Goal: Task Accomplishment & Management: Use online tool/utility

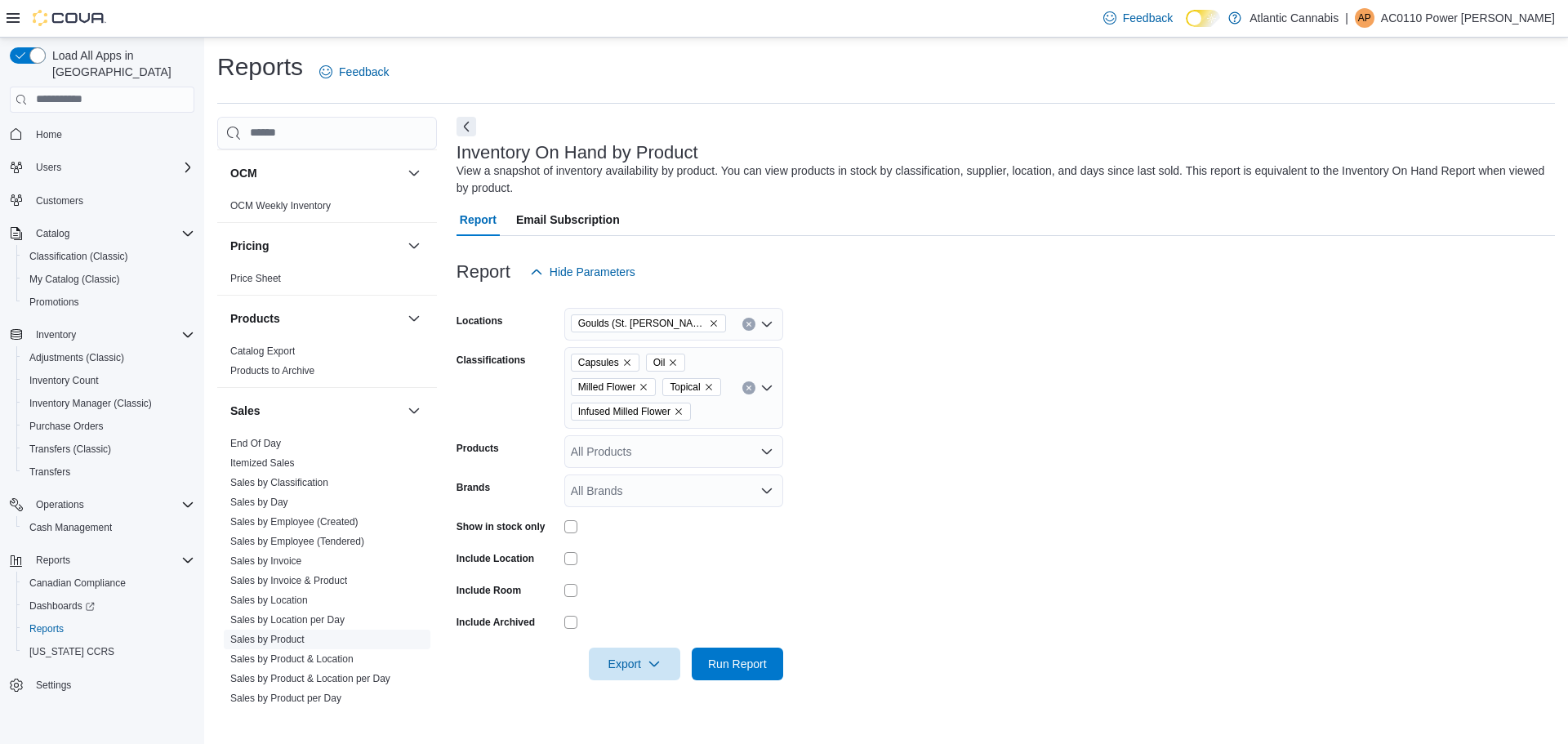
scroll to position [880, 0]
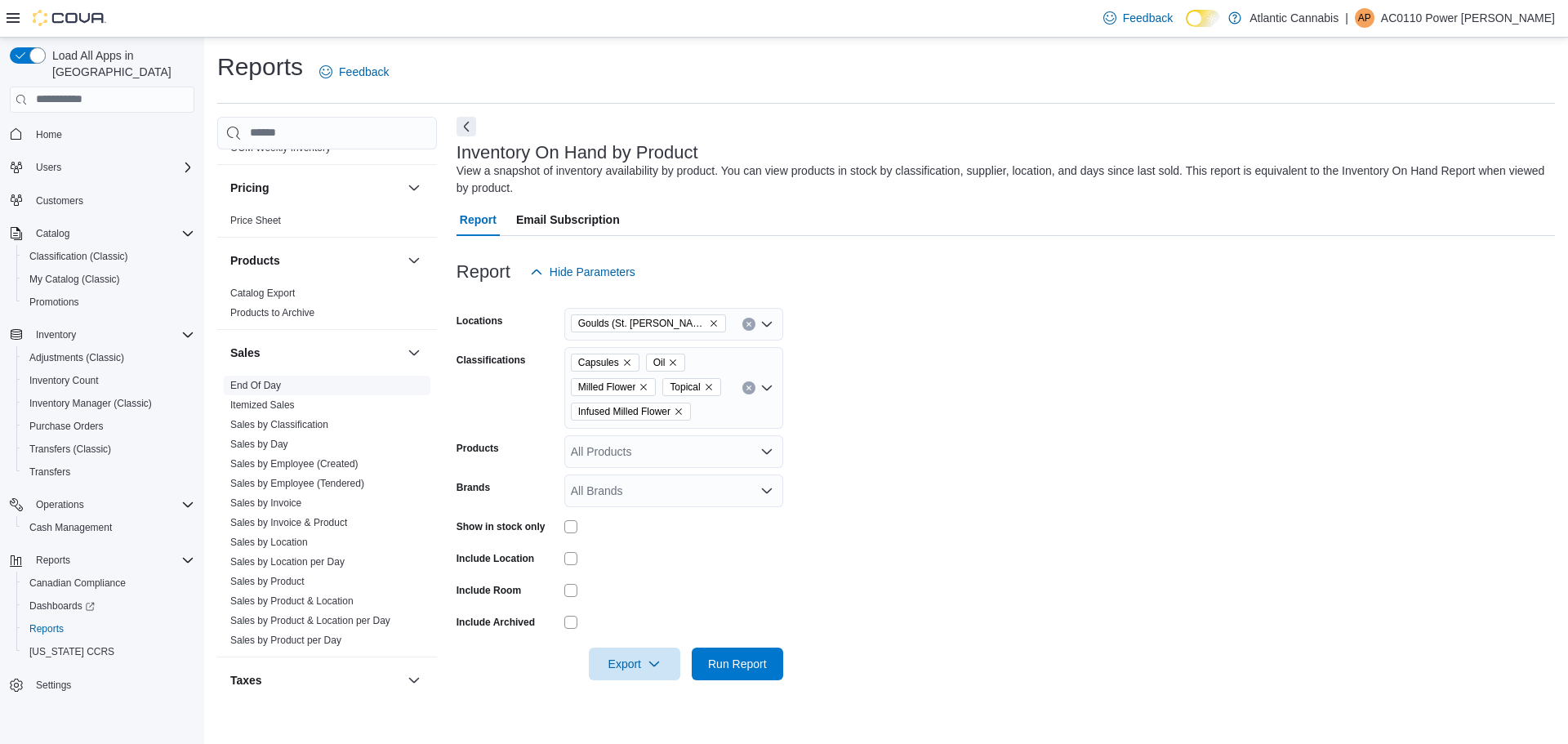
click at [263, 380] on link "End Of Day" at bounding box center [256, 386] width 51 height 11
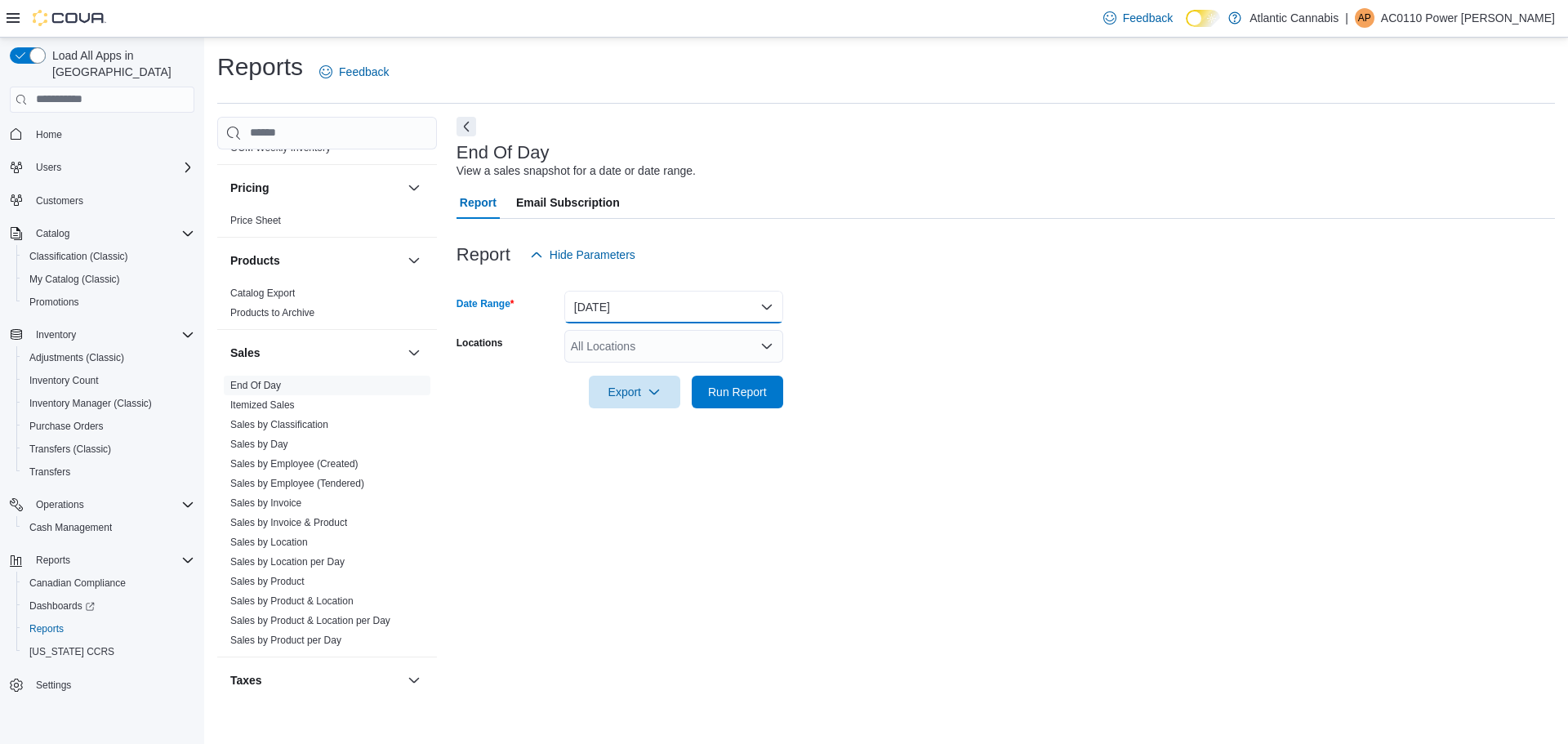
click at [773, 304] on button "[DATE]" at bounding box center [673, 307] width 219 height 33
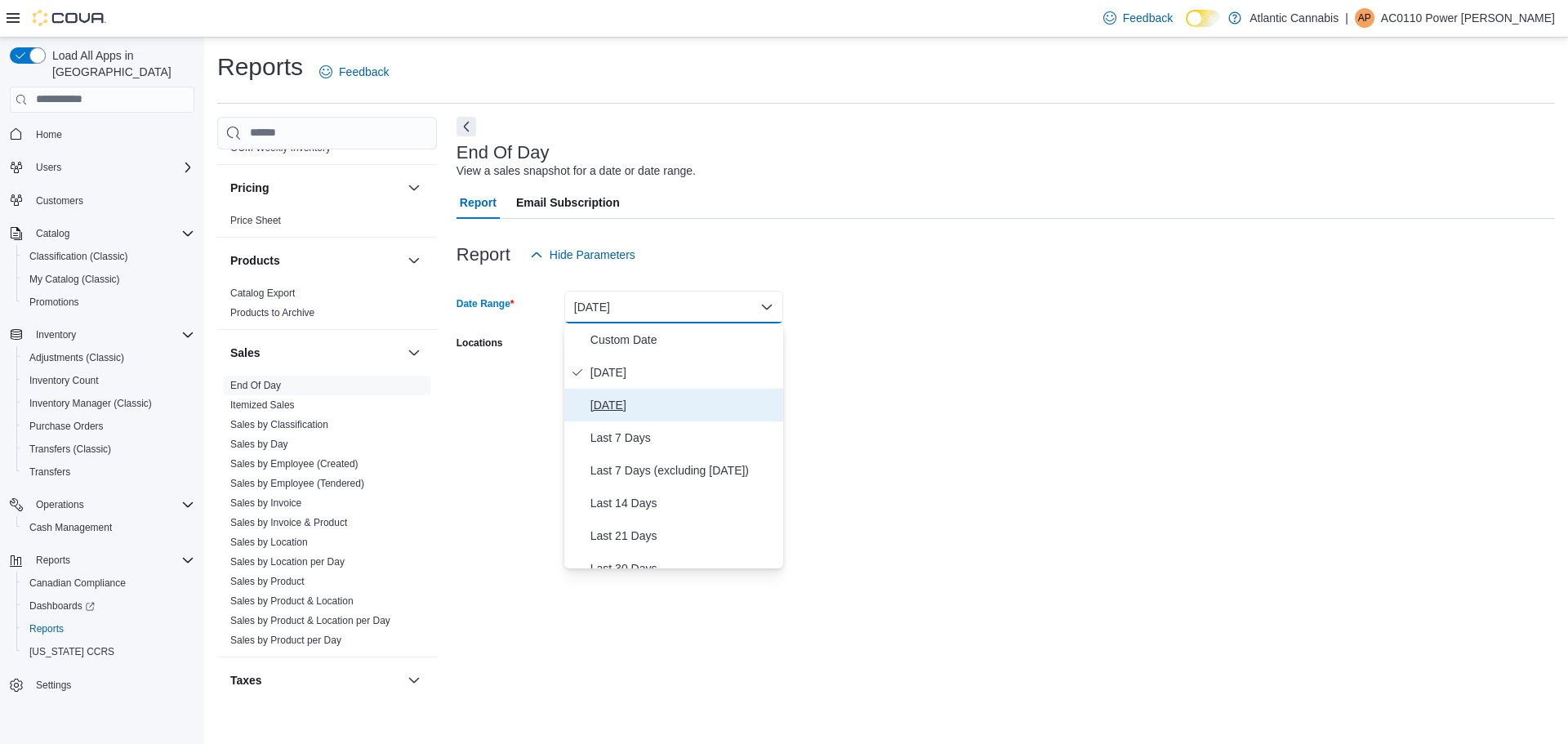
click at [656, 408] on span "[DATE]" at bounding box center [683, 405] width 186 height 20
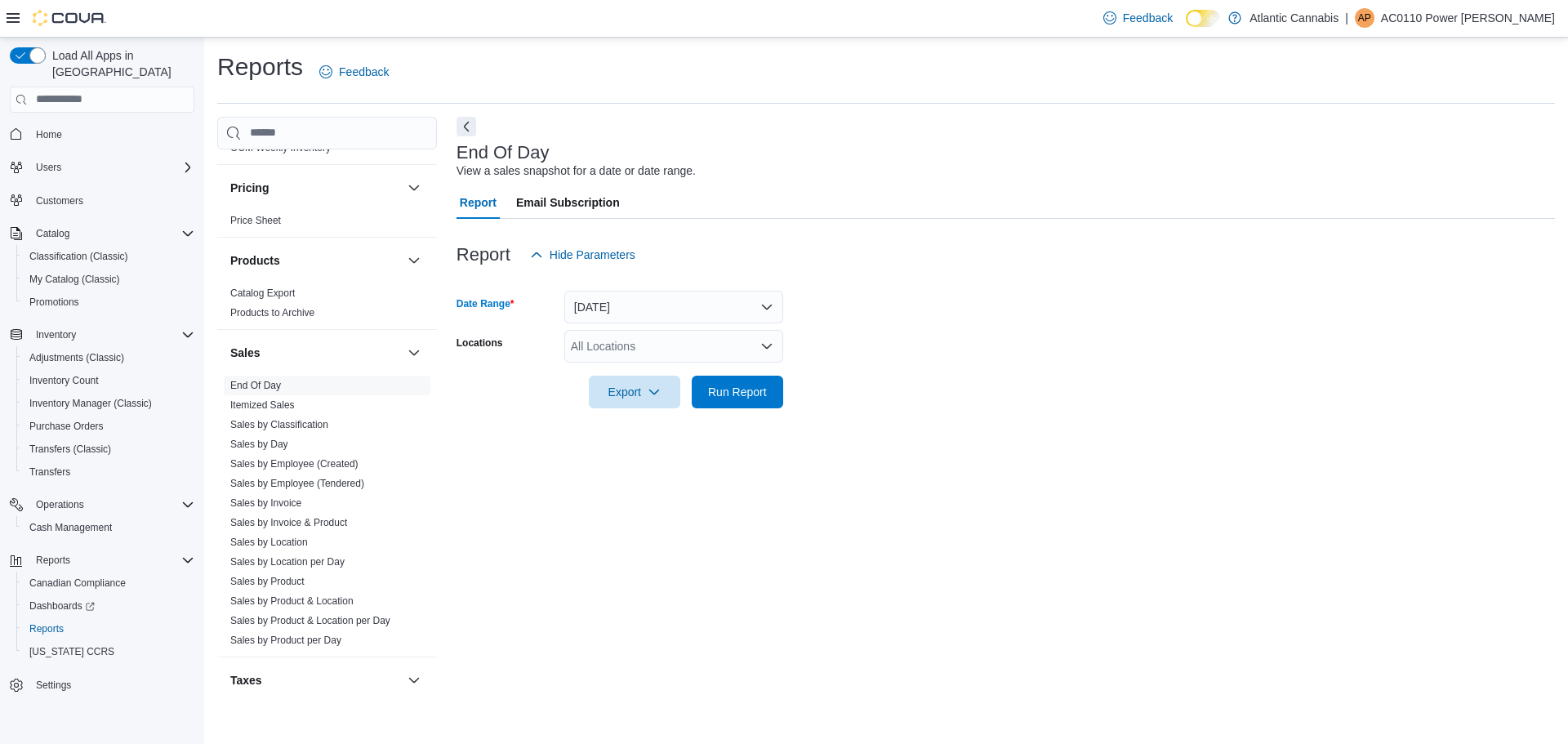
click at [770, 345] on icon "Open list of options" at bounding box center [767, 346] width 10 height 5
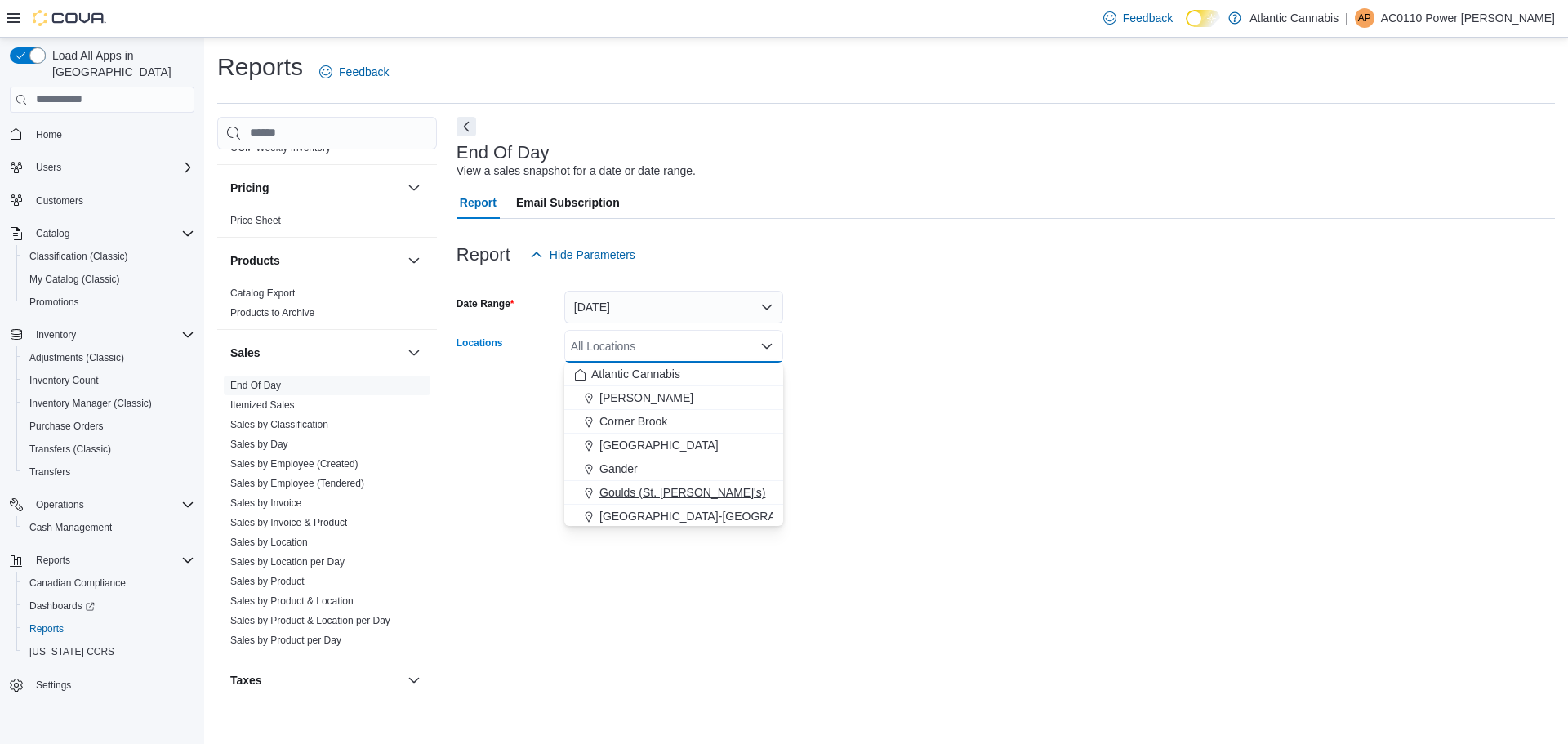
click at [627, 489] on span "Goulds (St. [PERSON_NAME]'s)" at bounding box center [682, 492] width 165 height 16
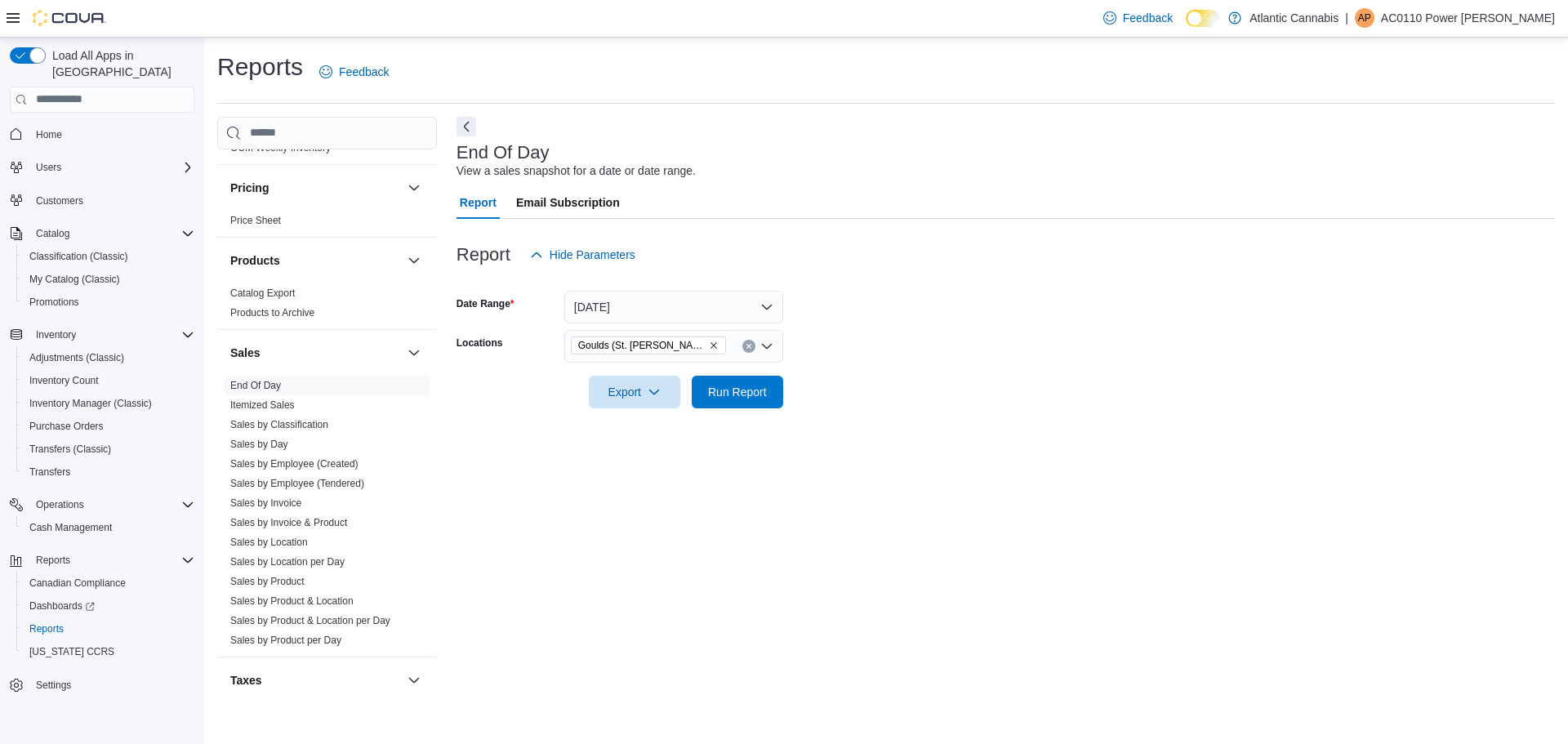
click at [933, 386] on form "Date Range [DATE] Locations Goulds ([GEOGRAPHIC_DATA][PERSON_NAME]'s) Export Ru…" at bounding box center [1005, 339] width 1099 height 137
click at [648, 385] on icon "button" at bounding box center [654, 391] width 13 height 13
click at [641, 458] on span "Export to Pdf" at bounding box center [637, 457] width 74 height 13
click at [38, 128] on span "Home" at bounding box center [49, 134] width 26 height 13
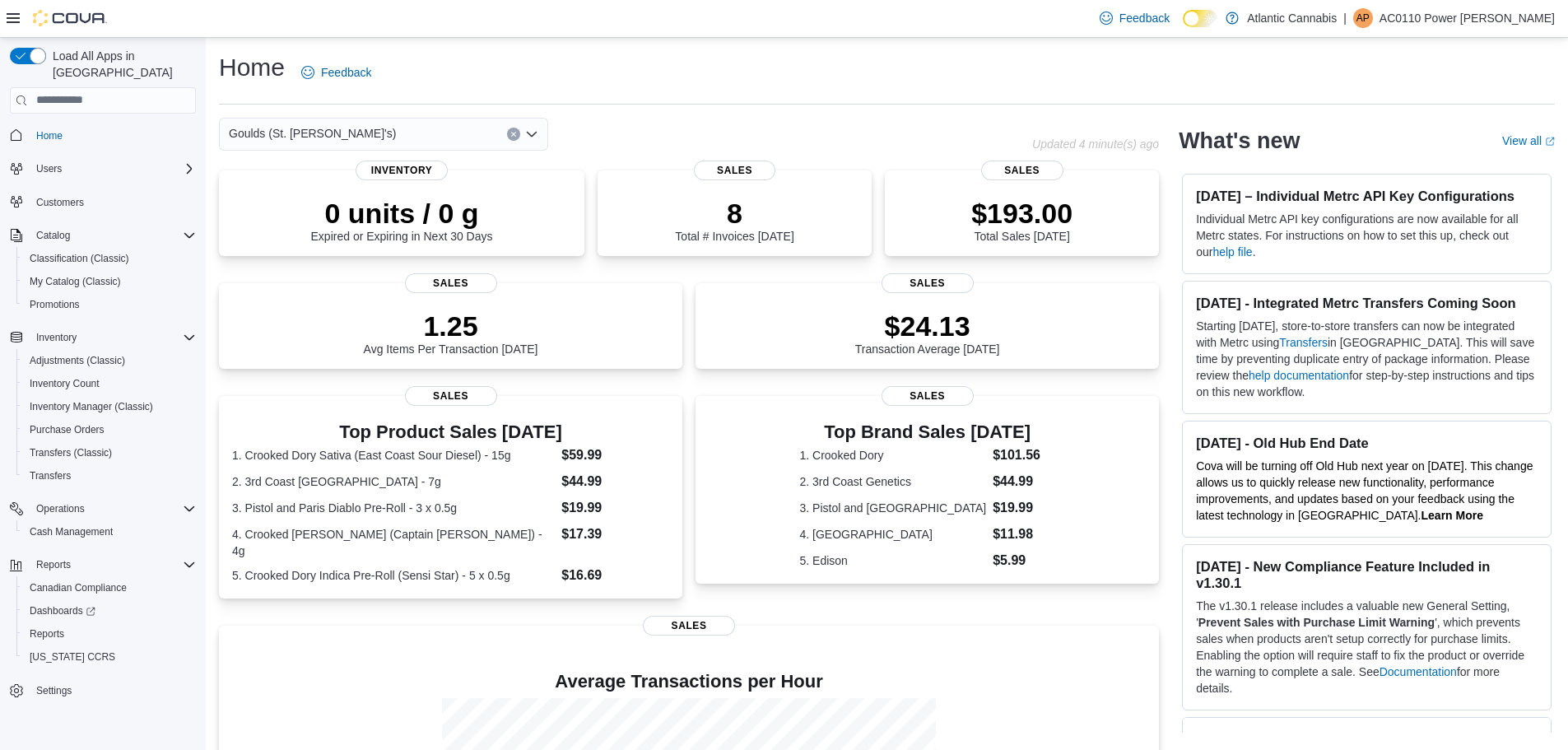
click at [529, 128] on icon "Open list of options" at bounding box center [532, 135] width 13 height 13
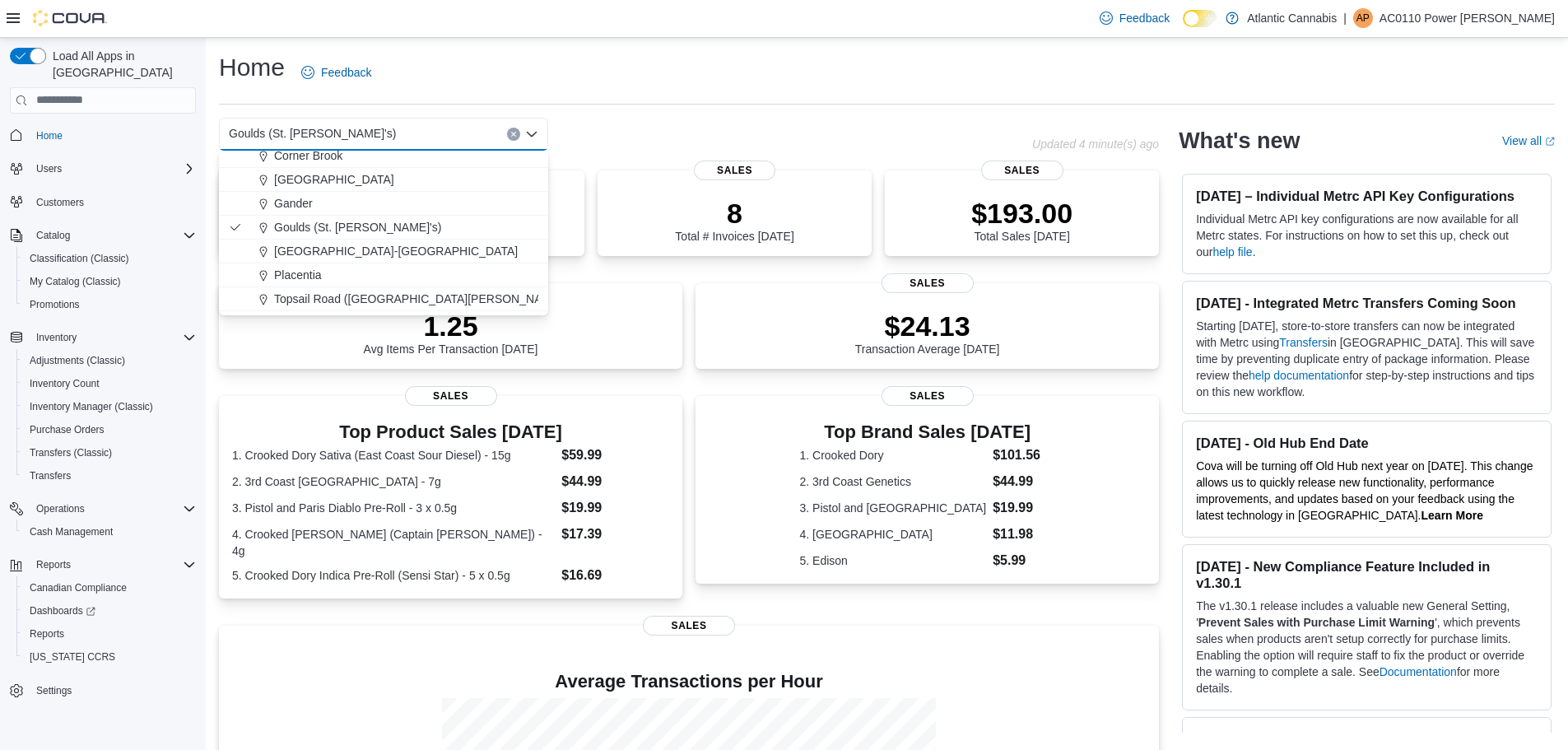
scroll to position [98, 0]
click at [335, 302] on span "[GEOGRAPHIC_DATA] ([GEOGRAPHIC_DATA][PERSON_NAME])" at bounding box center [447, 303] width 346 height 17
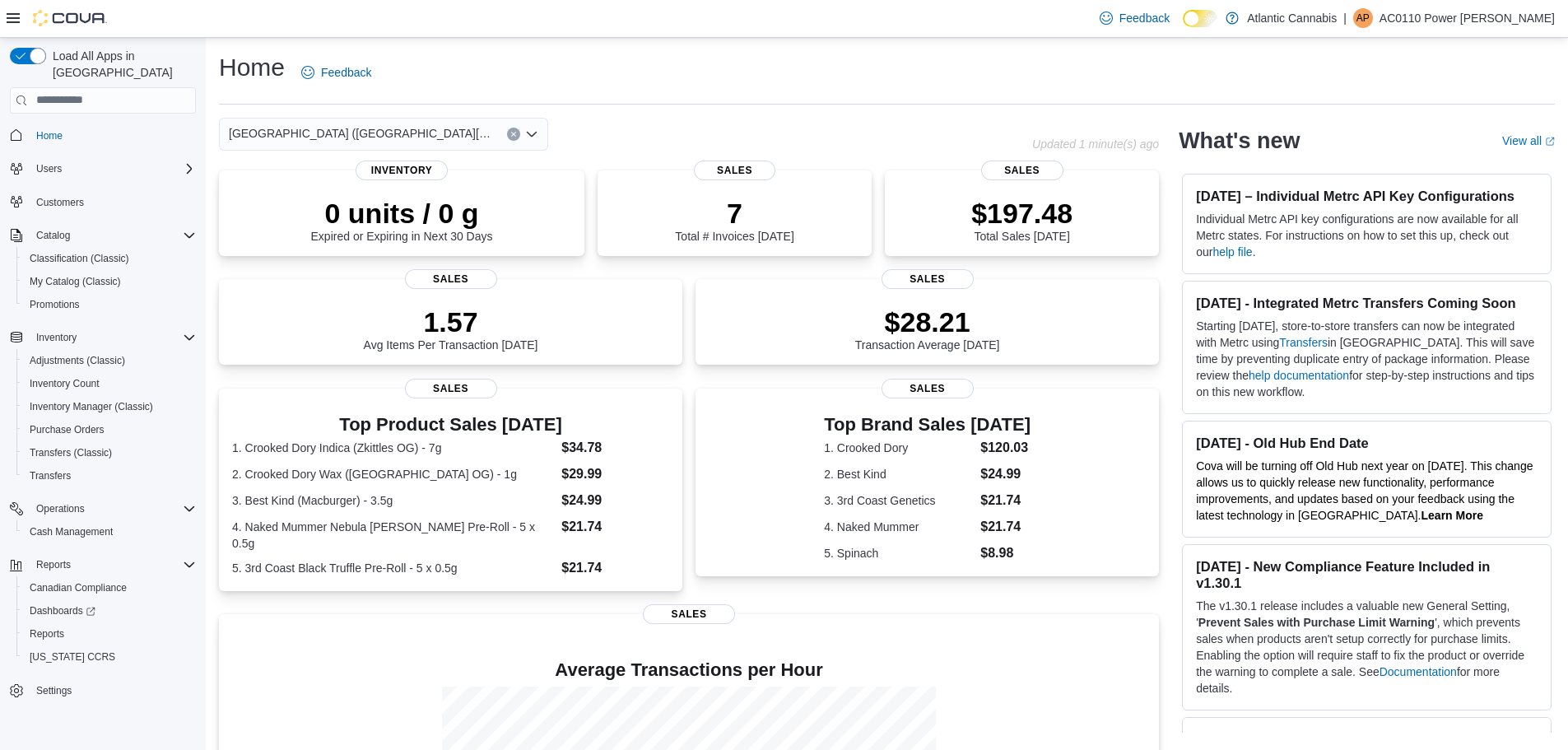
click at [533, 133] on icon "Open list of options" at bounding box center [532, 133] width 10 height 5
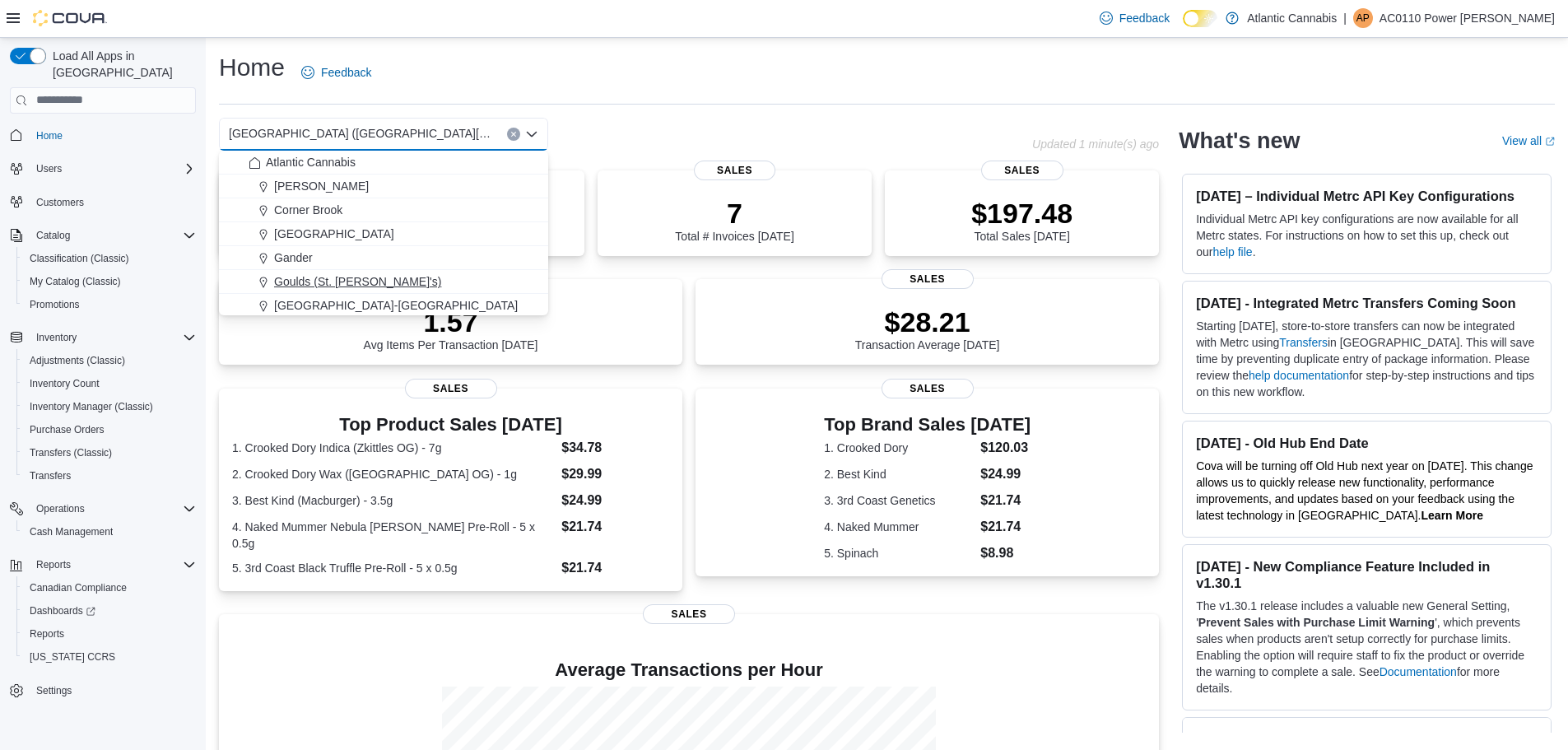
click at [339, 282] on span "Goulds (St. [PERSON_NAME]'s)" at bounding box center [358, 282] width 167 height 17
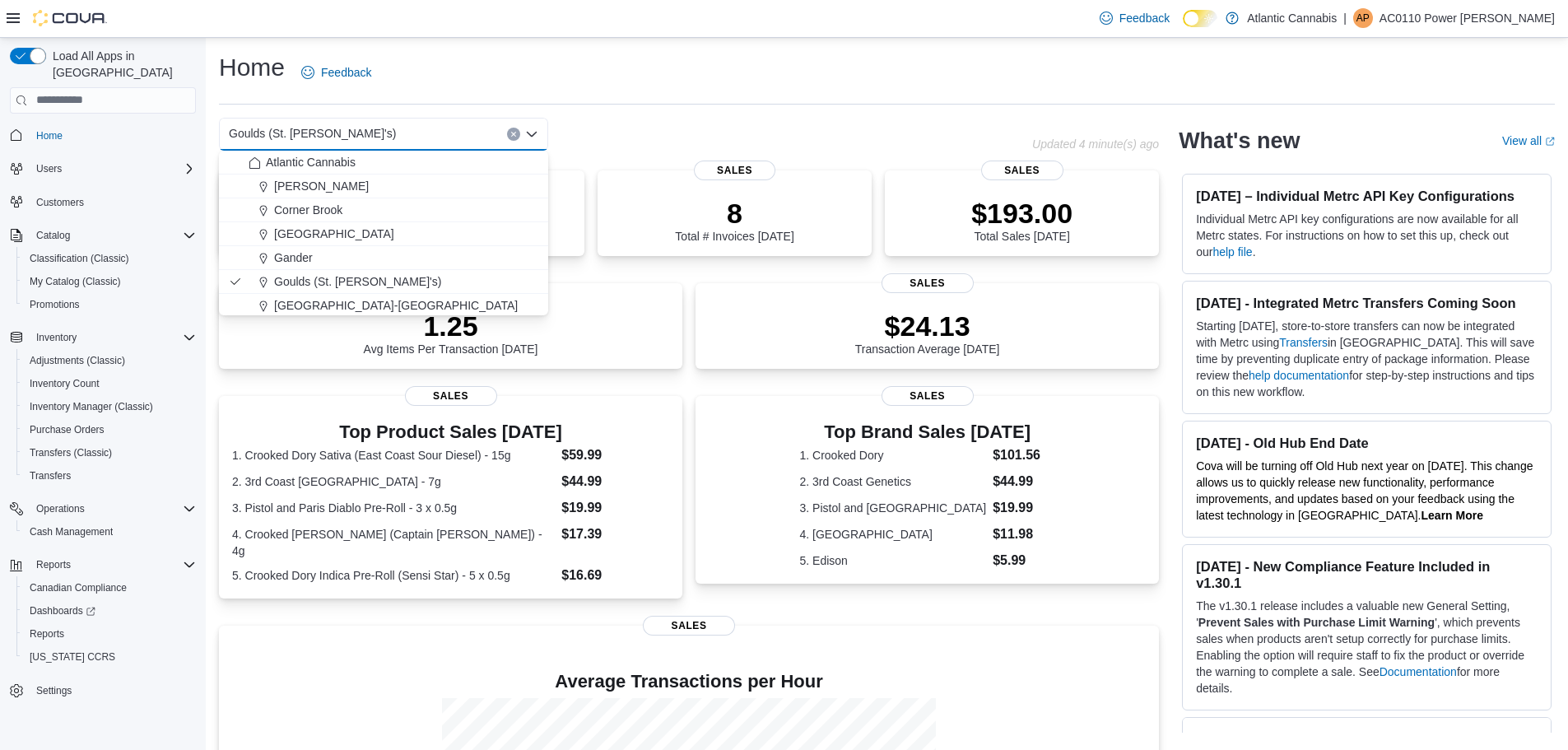
click at [724, 64] on div "Home Feedback" at bounding box center [887, 73] width 1336 height 43
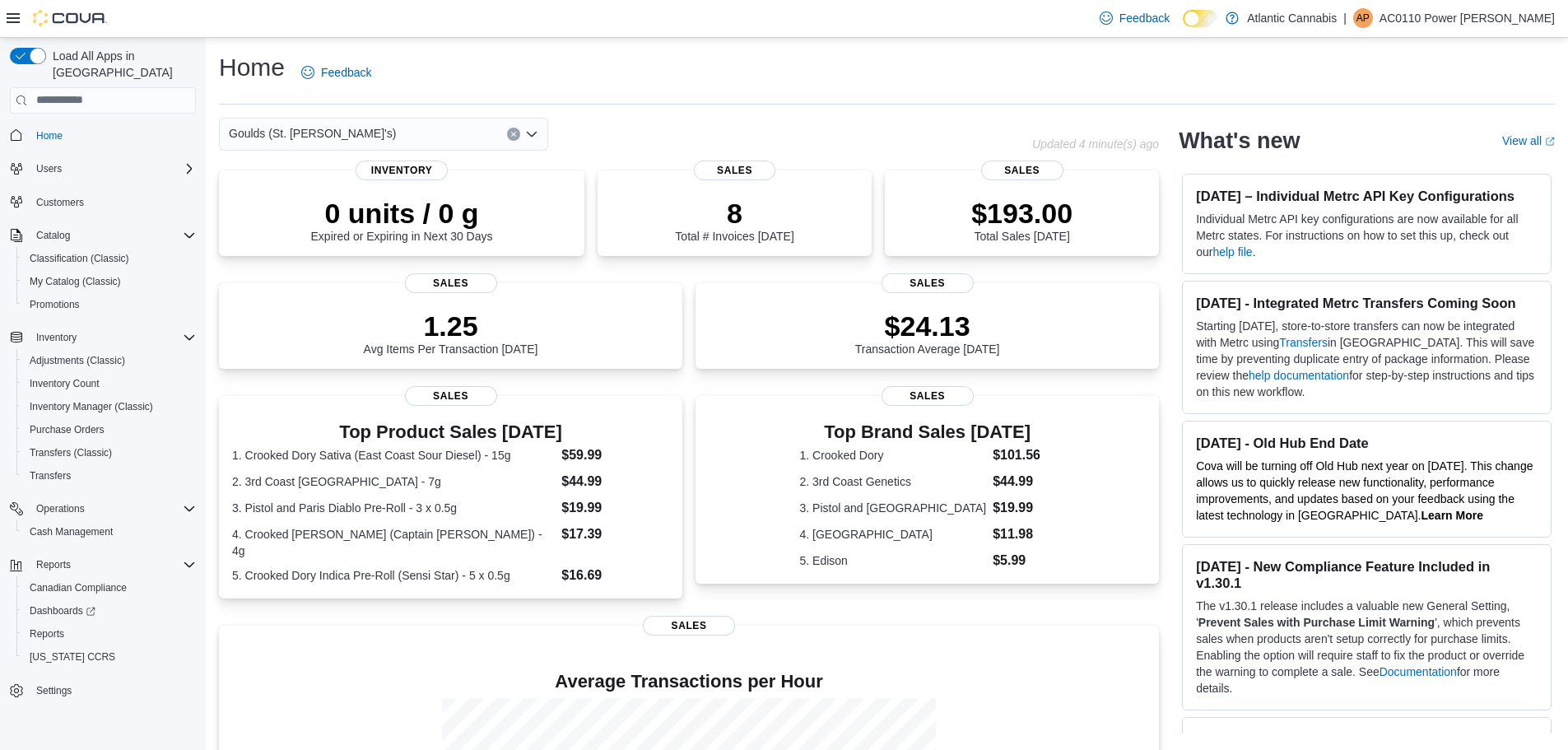
click at [532, 135] on icon "Open list of options" at bounding box center [532, 133] width 10 height 5
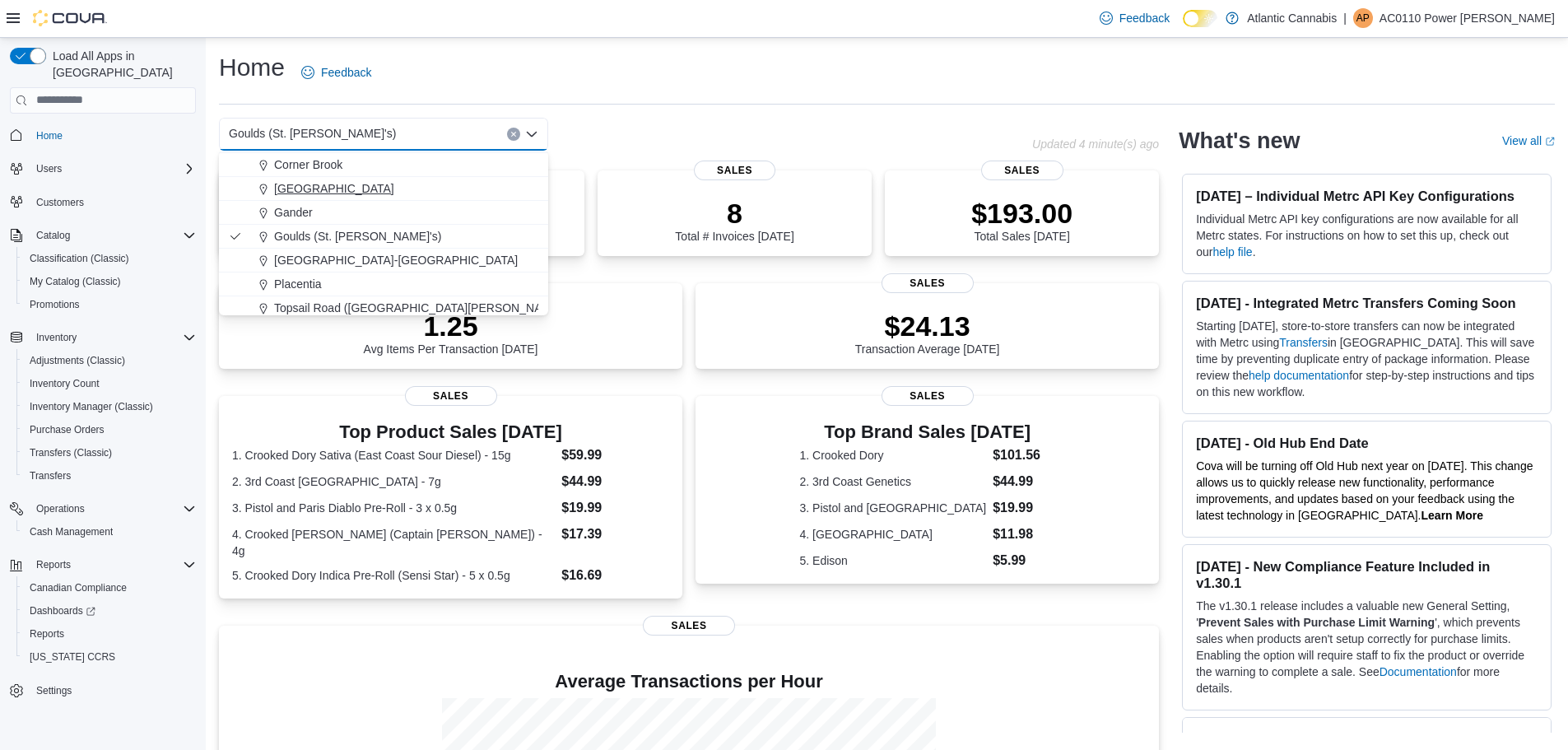
scroll to position [83, 0]
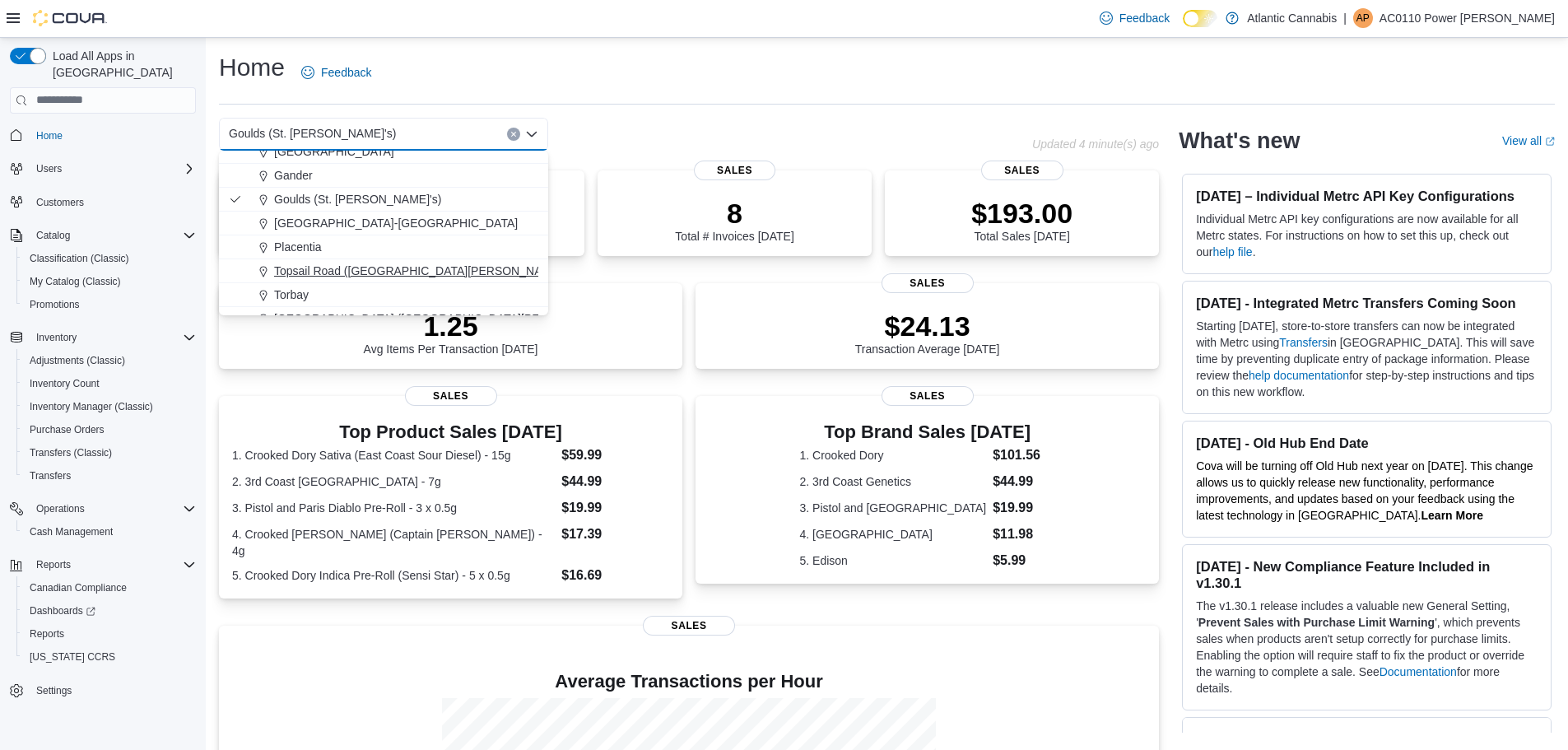
click at [331, 270] on span "Topsail Road ([GEOGRAPHIC_DATA][PERSON_NAME])" at bounding box center [420, 271] width 292 height 17
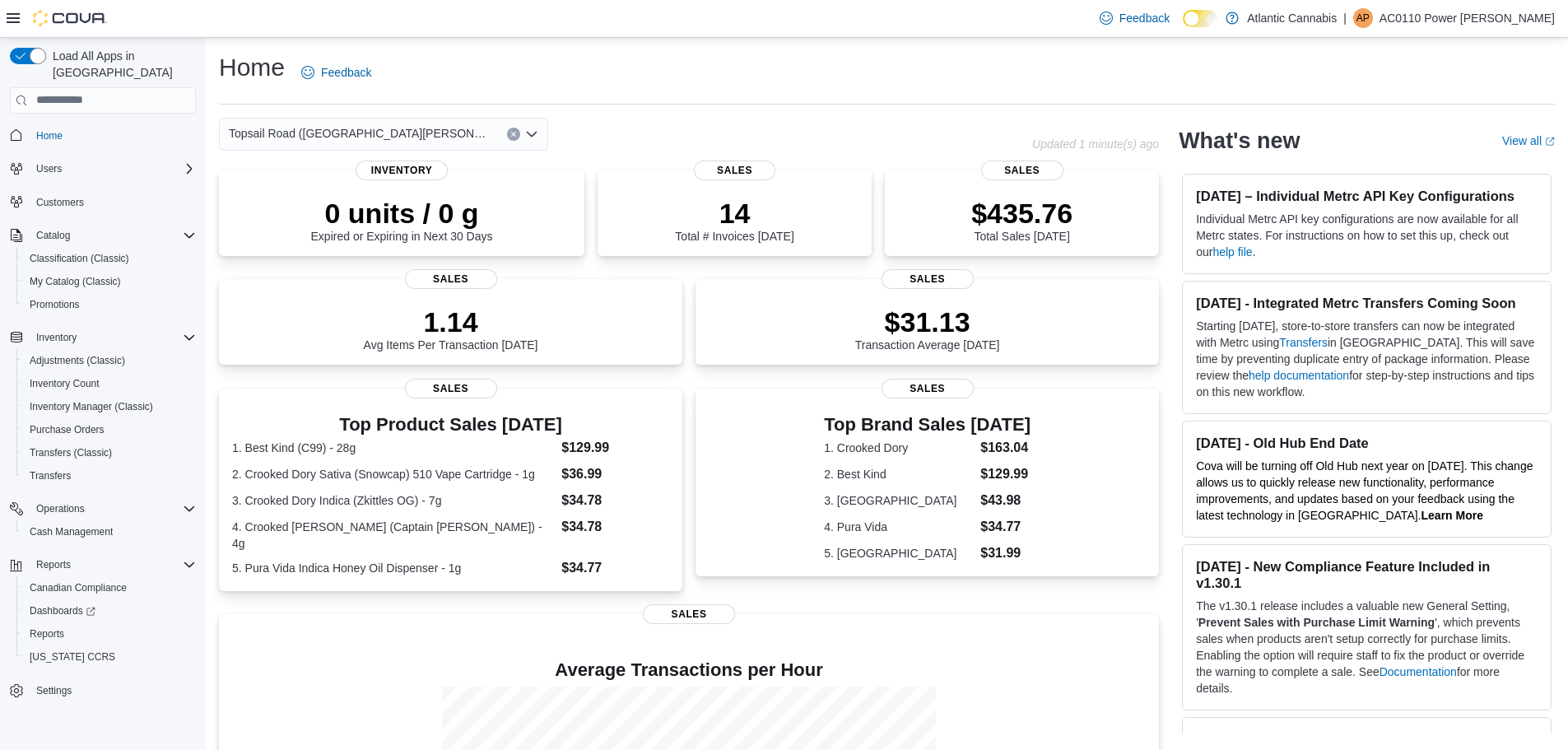
click at [536, 131] on icon "Open list of options" at bounding box center [532, 133] width 10 height 5
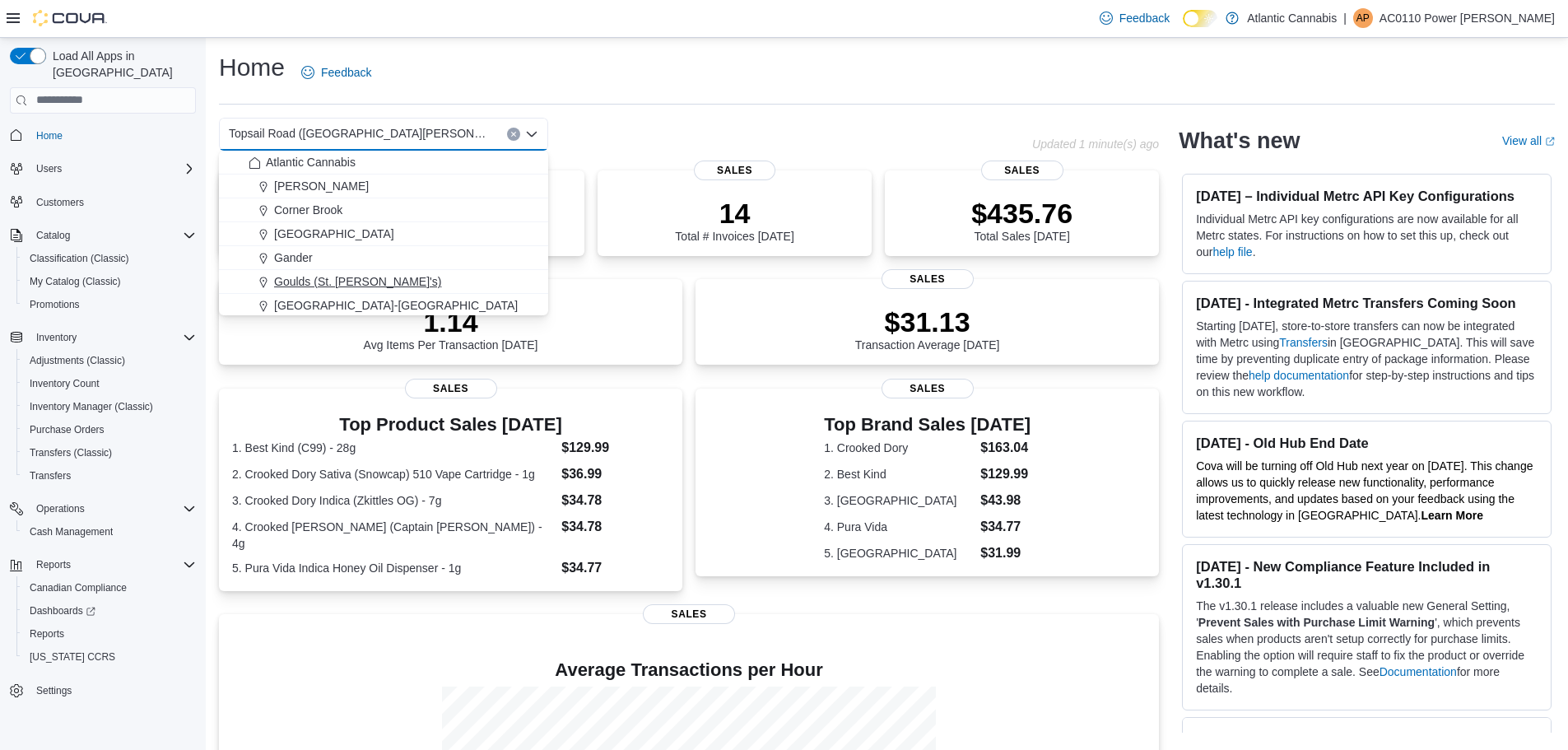
click at [353, 274] on span "Goulds (St. [PERSON_NAME]'s)" at bounding box center [358, 282] width 167 height 17
